Goal: Register for event/course

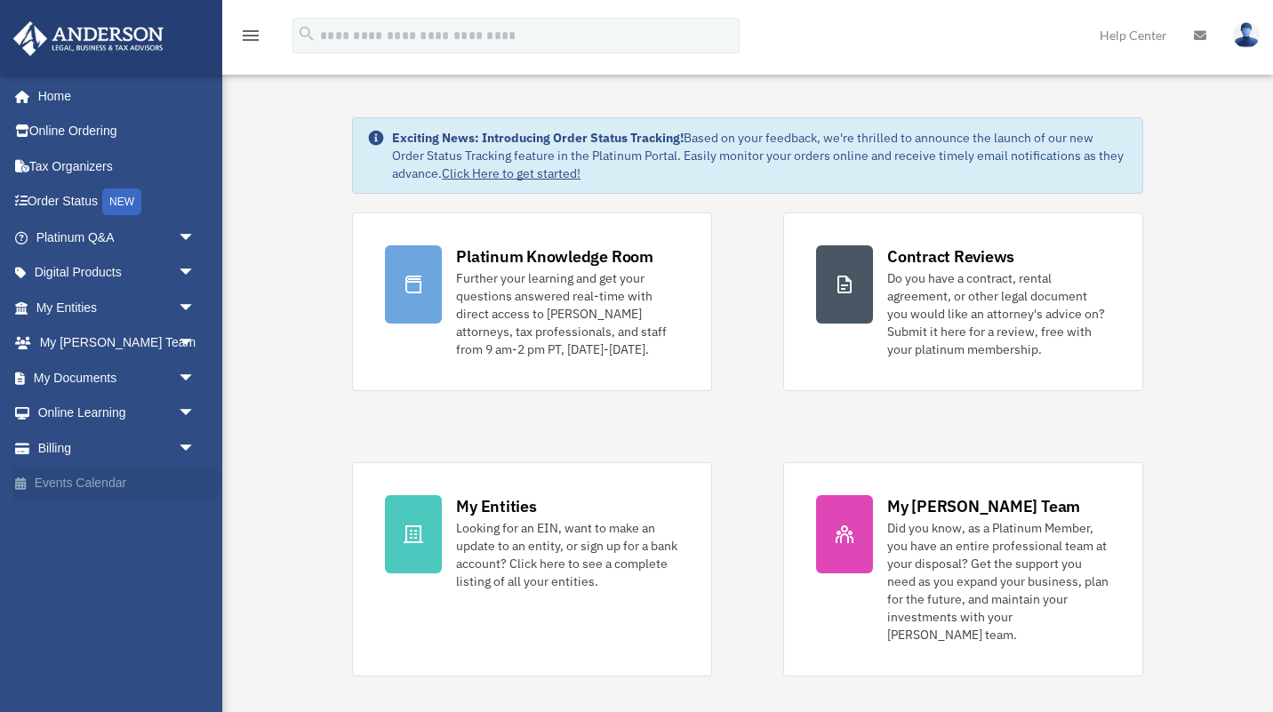
click at [57, 483] on link "Events Calendar" at bounding box center [117, 484] width 210 height 36
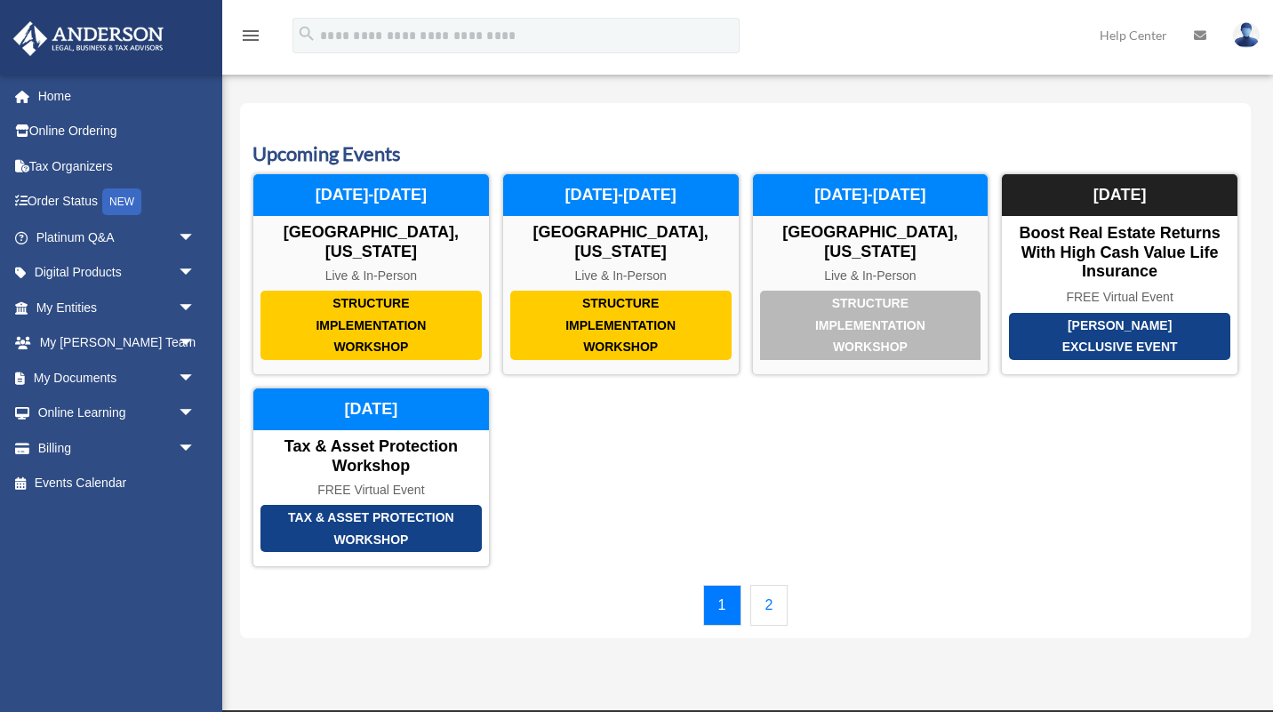
click at [770, 606] on link "2" at bounding box center [769, 605] width 38 height 41
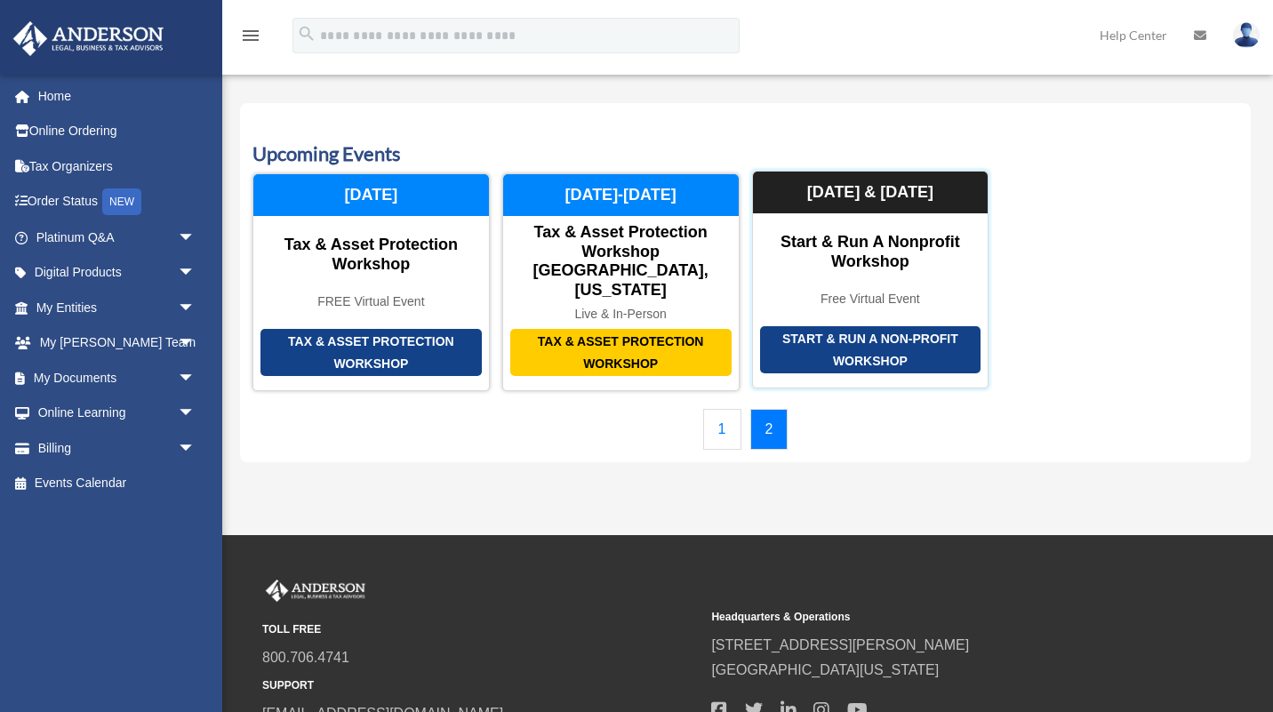
click at [831, 334] on div "Start & Run a Non-Profit Workshop" at bounding box center [870, 349] width 221 height 47
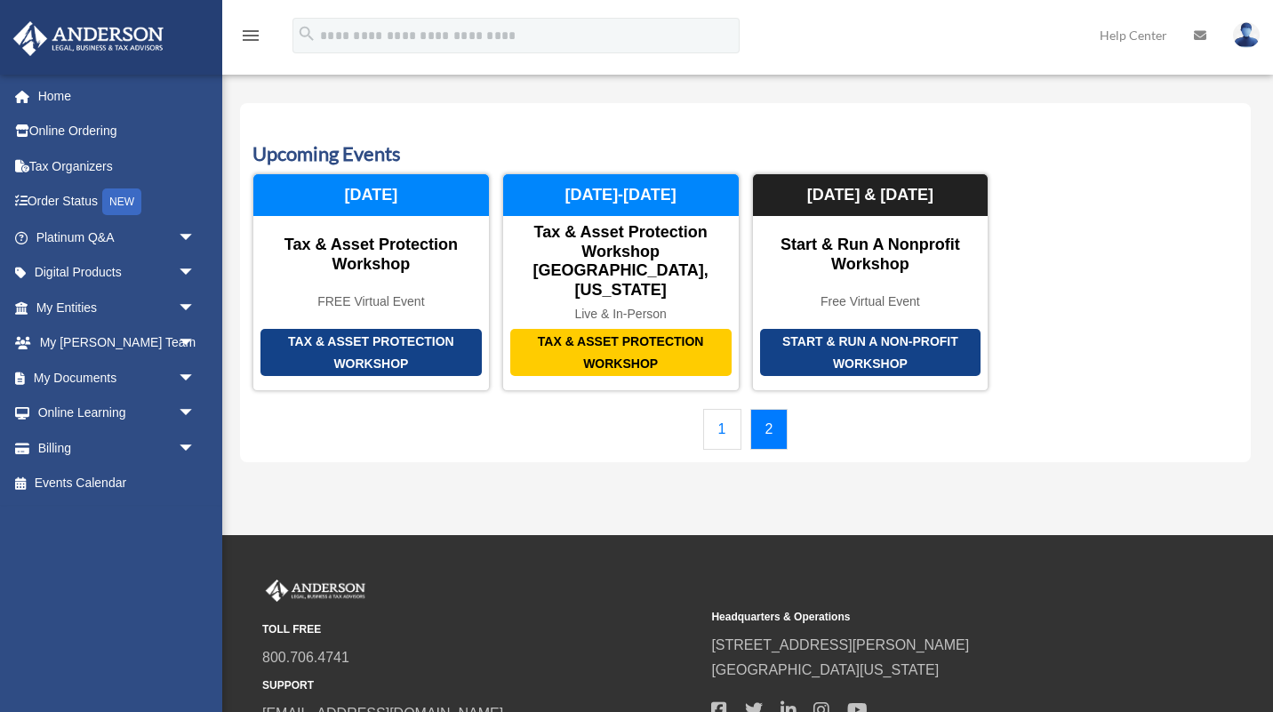
click at [1119, 276] on div "Structure Implementation Workshop [GEOGRAPHIC_DATA], [US_STATE] Live & In-Perso…" at bounding box center [745, 282] width 986 height 219
click at [1241, 36] on img at bounding box center [1246, 35] width 27 height 26
